Goal: Information Seeking & Learning: Learn about a topic

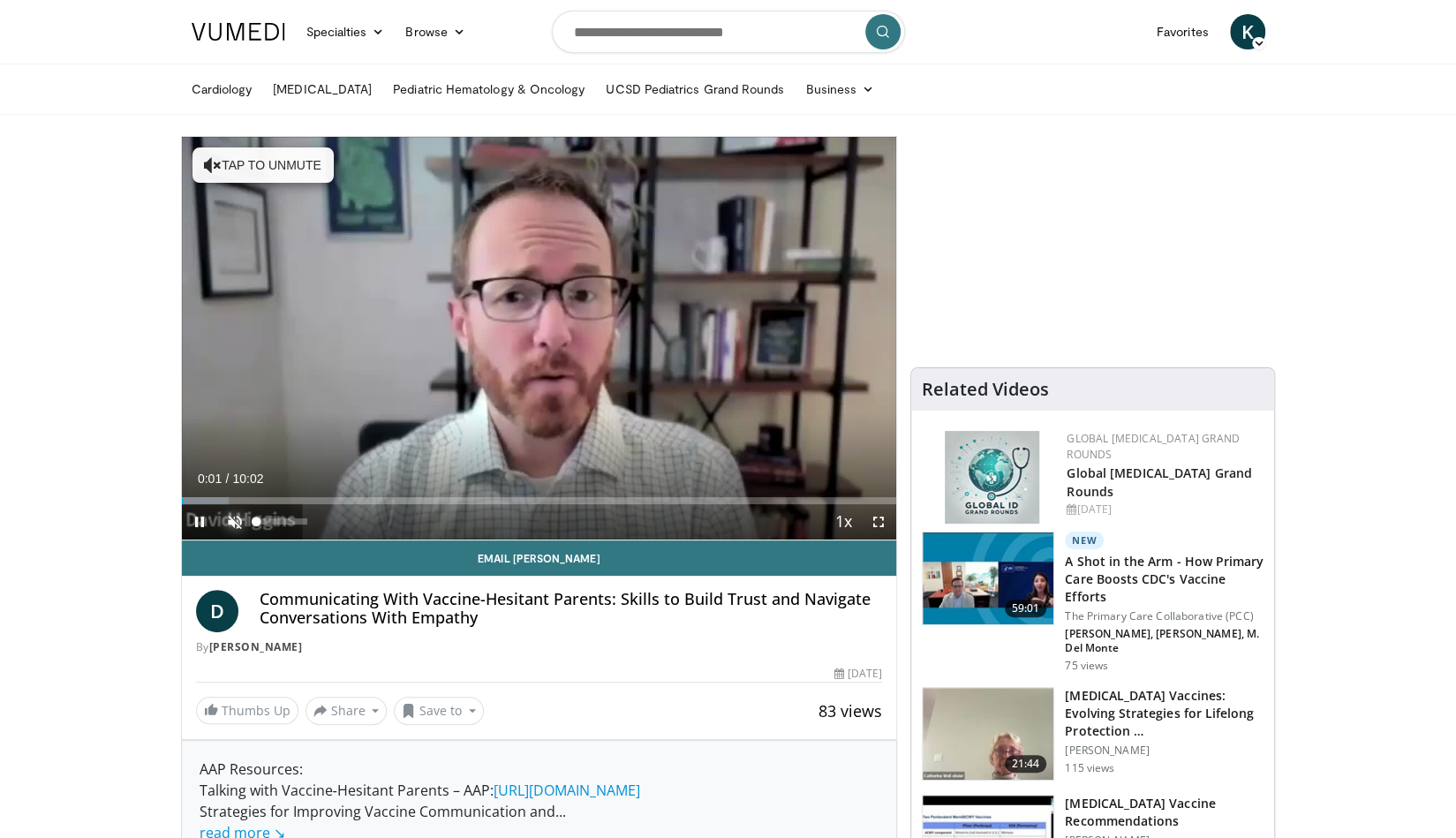
click at [237, 517] on span "Video Player" at bounding box center [235, 521] width 35 height 35
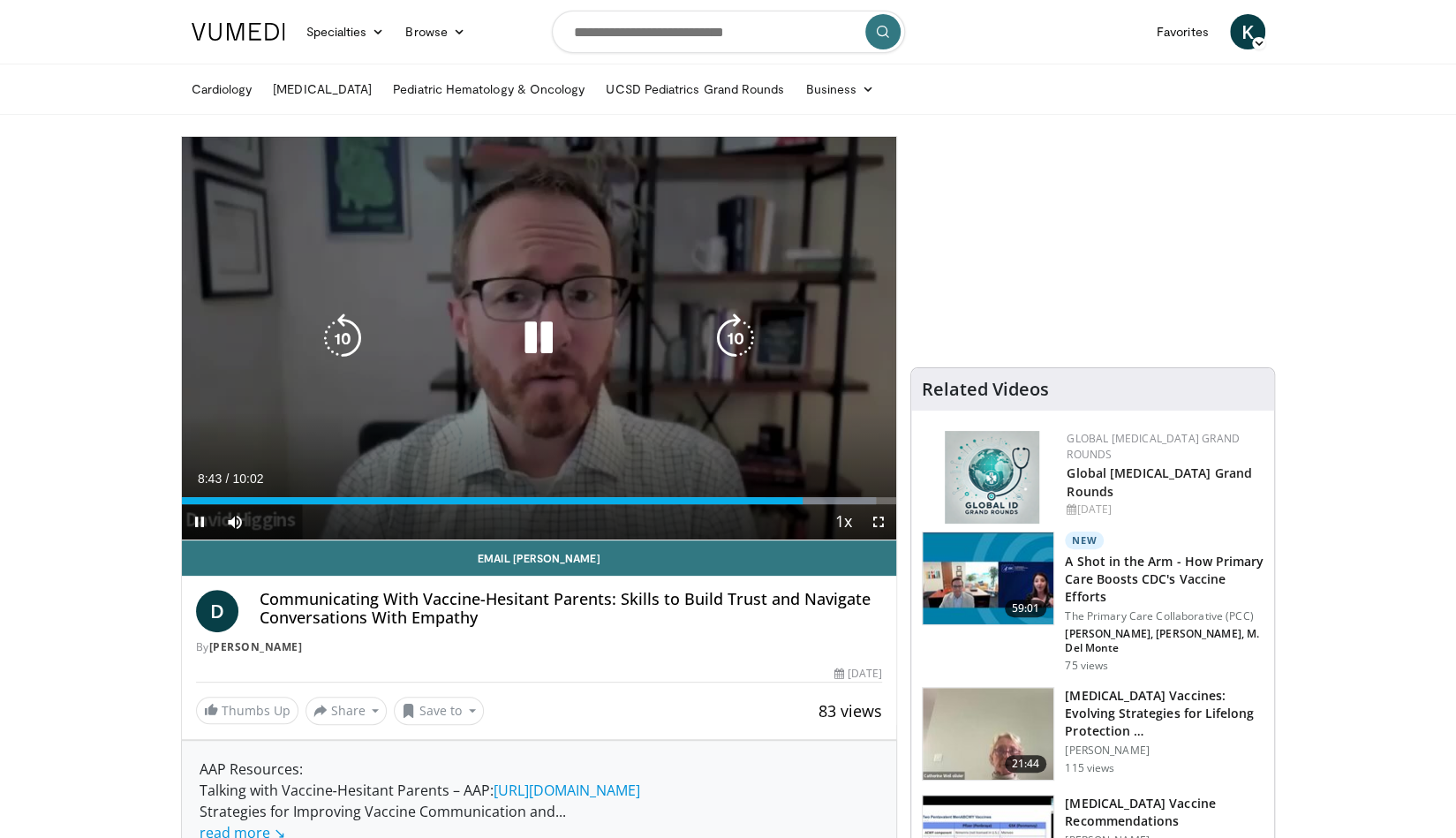
click at [340, 334] on icon "Video Player" at bounding box center [342, 338] width 50 height 50
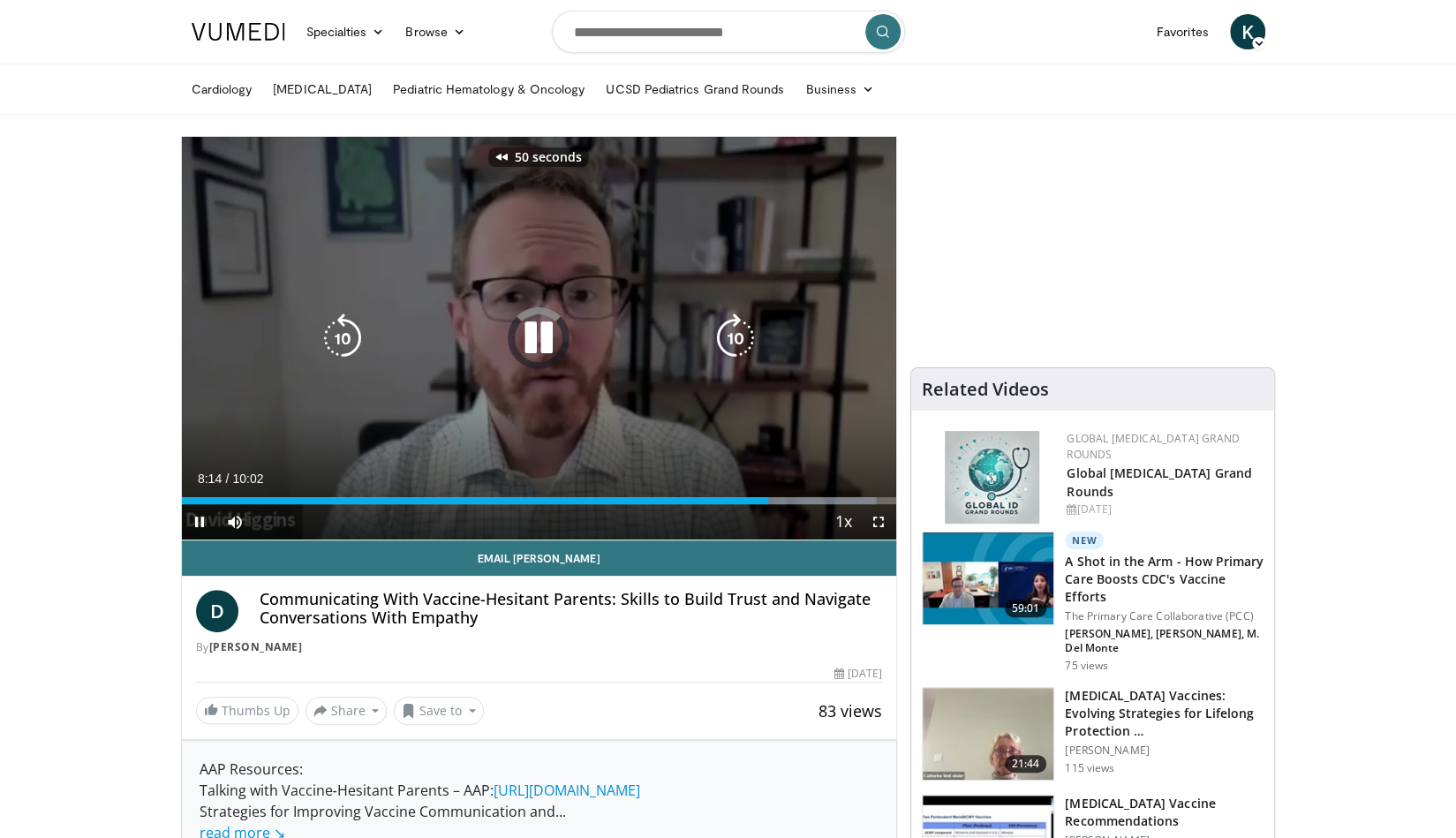
click at [340, 334] on icon "Video Player" at bounding box center [342, 338] width 50 height 50
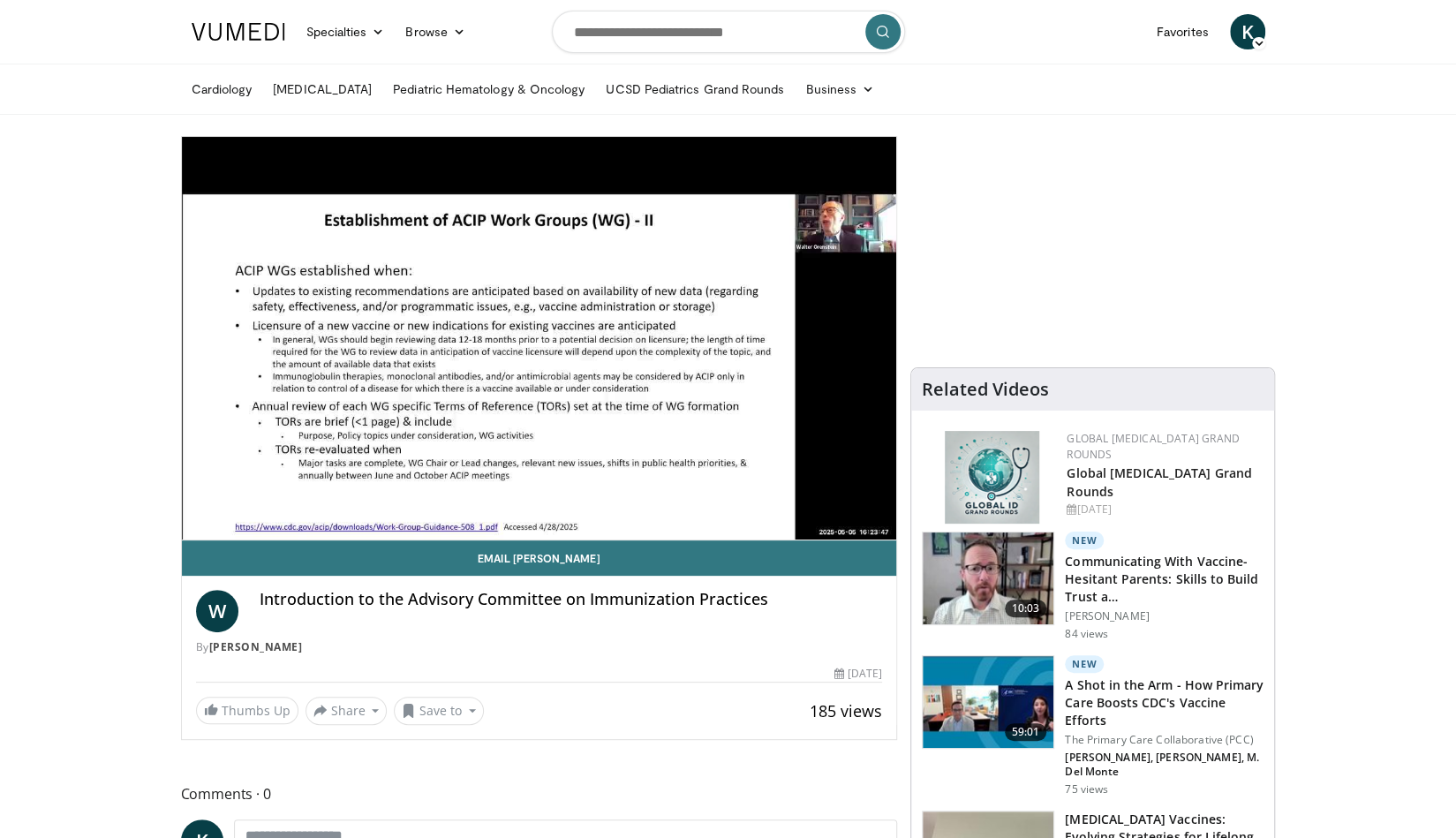
click at [985, 571] on img at bounding box center [987, 578] width 131 height 92
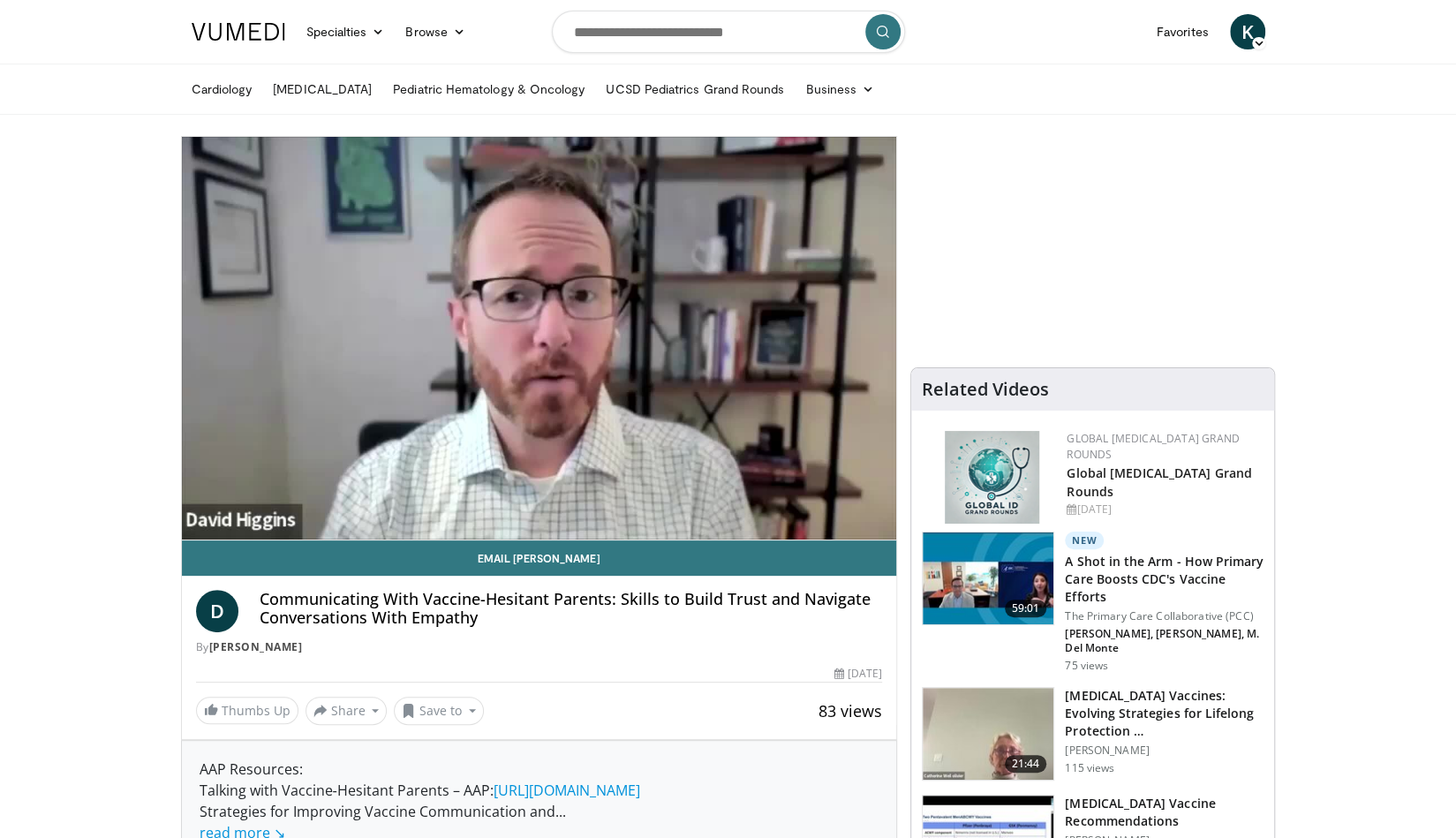
click at [1008, 575] on img at bounding box center [987, 578] width 131 height 92
